Goal: Transaction & Acquisition: Book appointment/travel/reservation

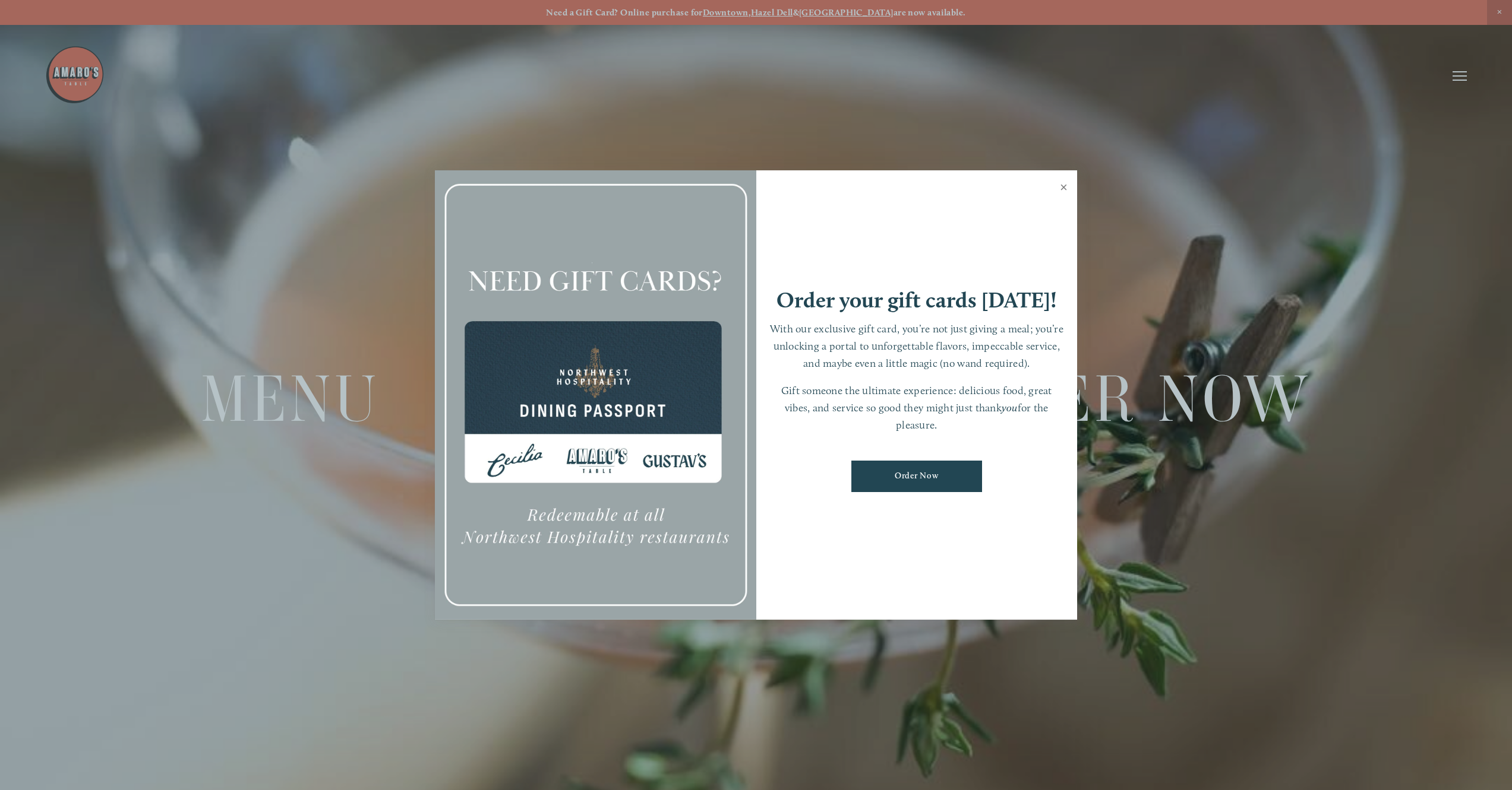
click at [1057, 187] on link "Close" at bounding box center [1063, 188] width 23 height 33
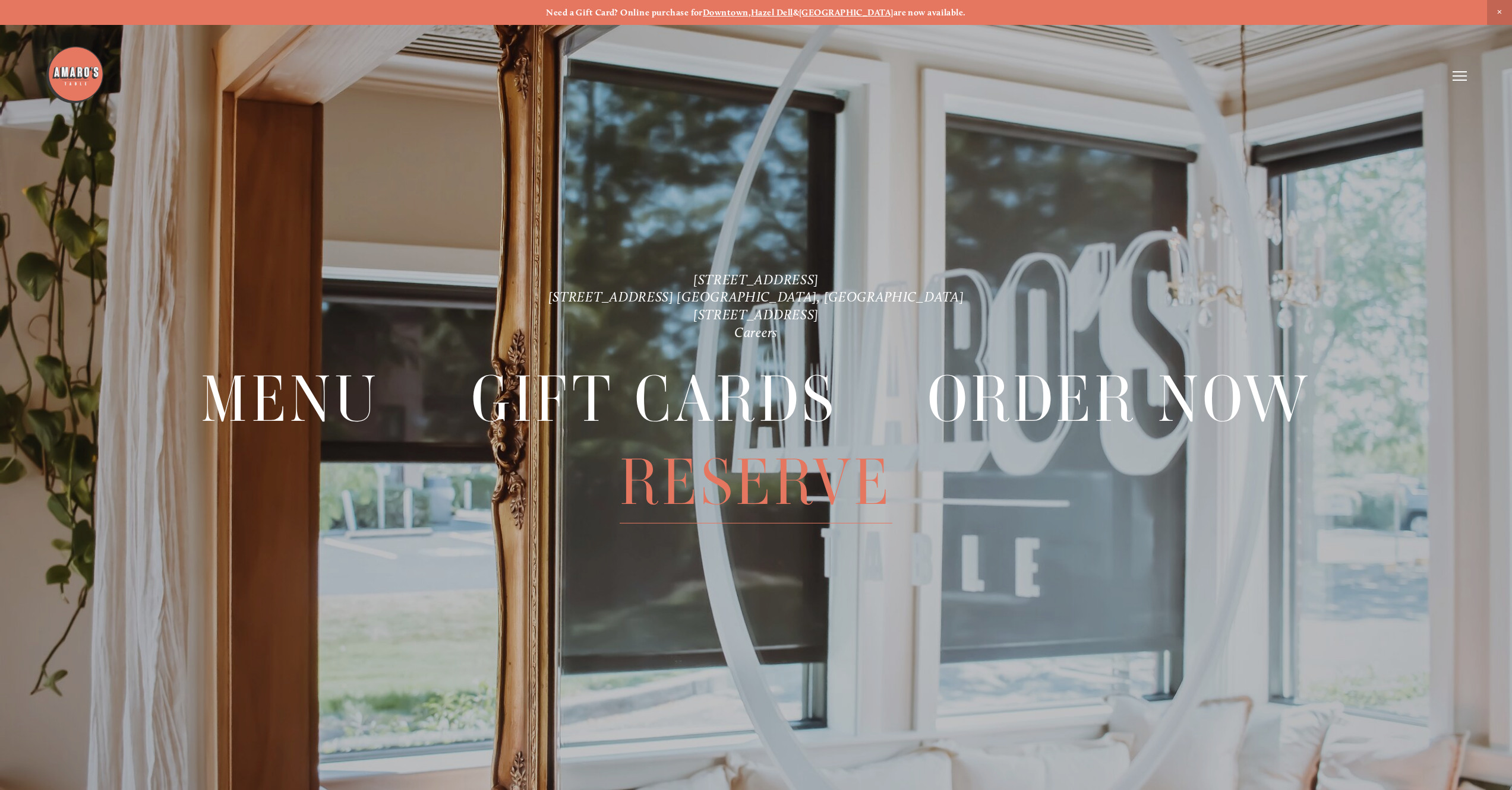
click at [751, 496] on span "Reserve" at bounding box center [756, 482] width 272 height 82
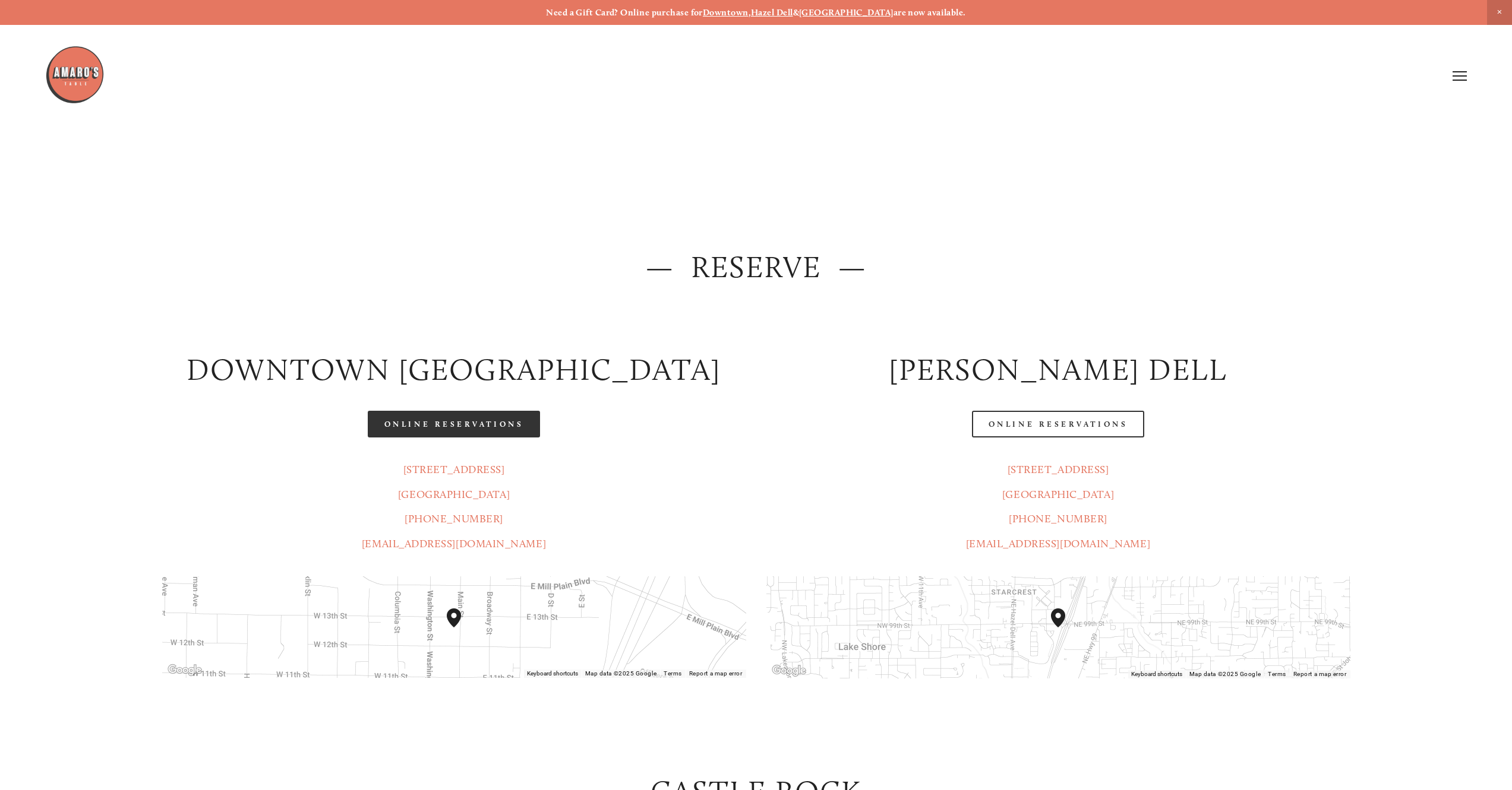
click at [514, 424] on link "Online Reservations" at bounding box center [453, 424] width 172 height 27
